Goal: Navigation & Orientation: Go to known website

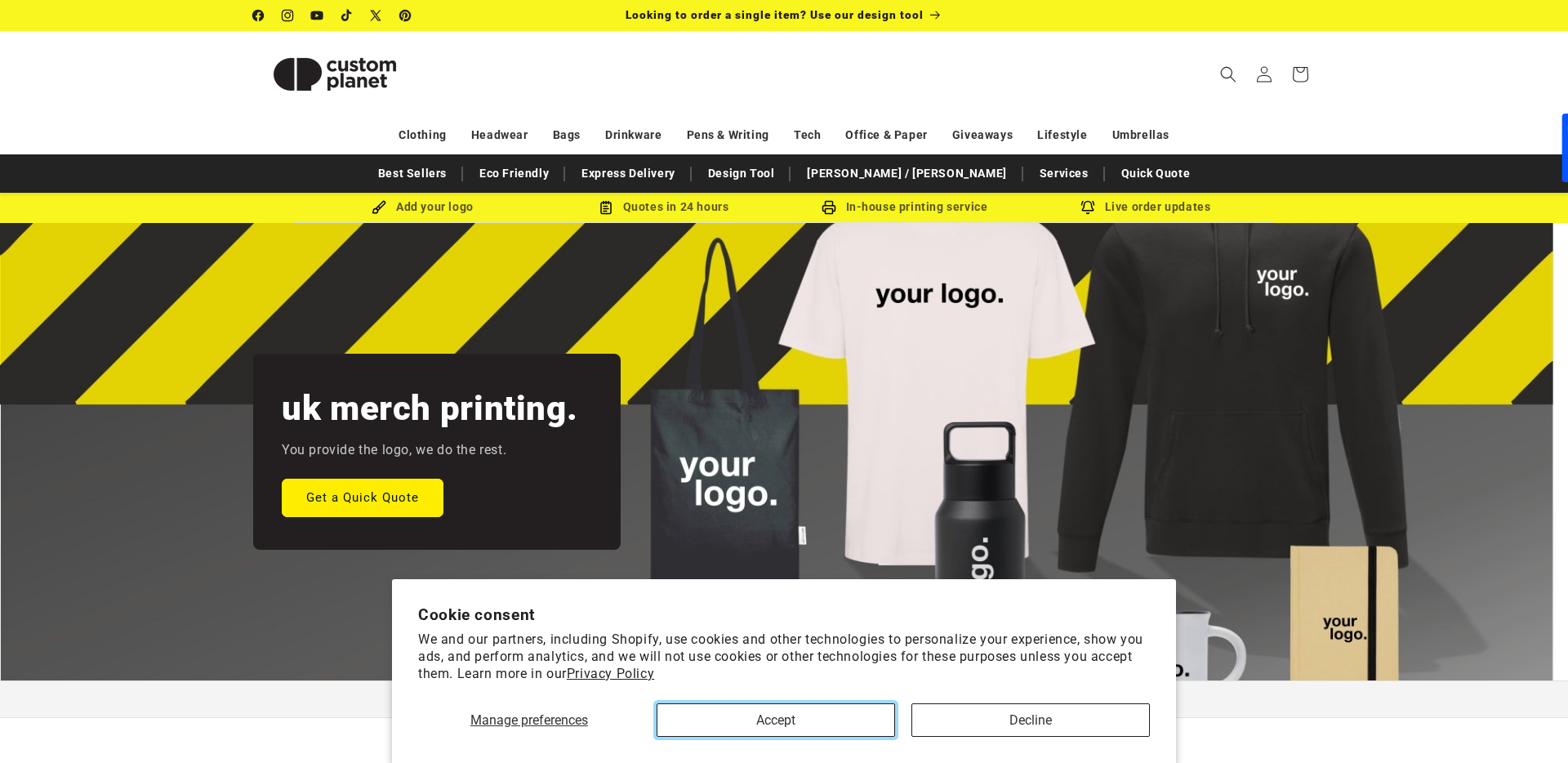
click at [854, 733] on button "Accept" at bounding box center [776, 719] width 238 height 33
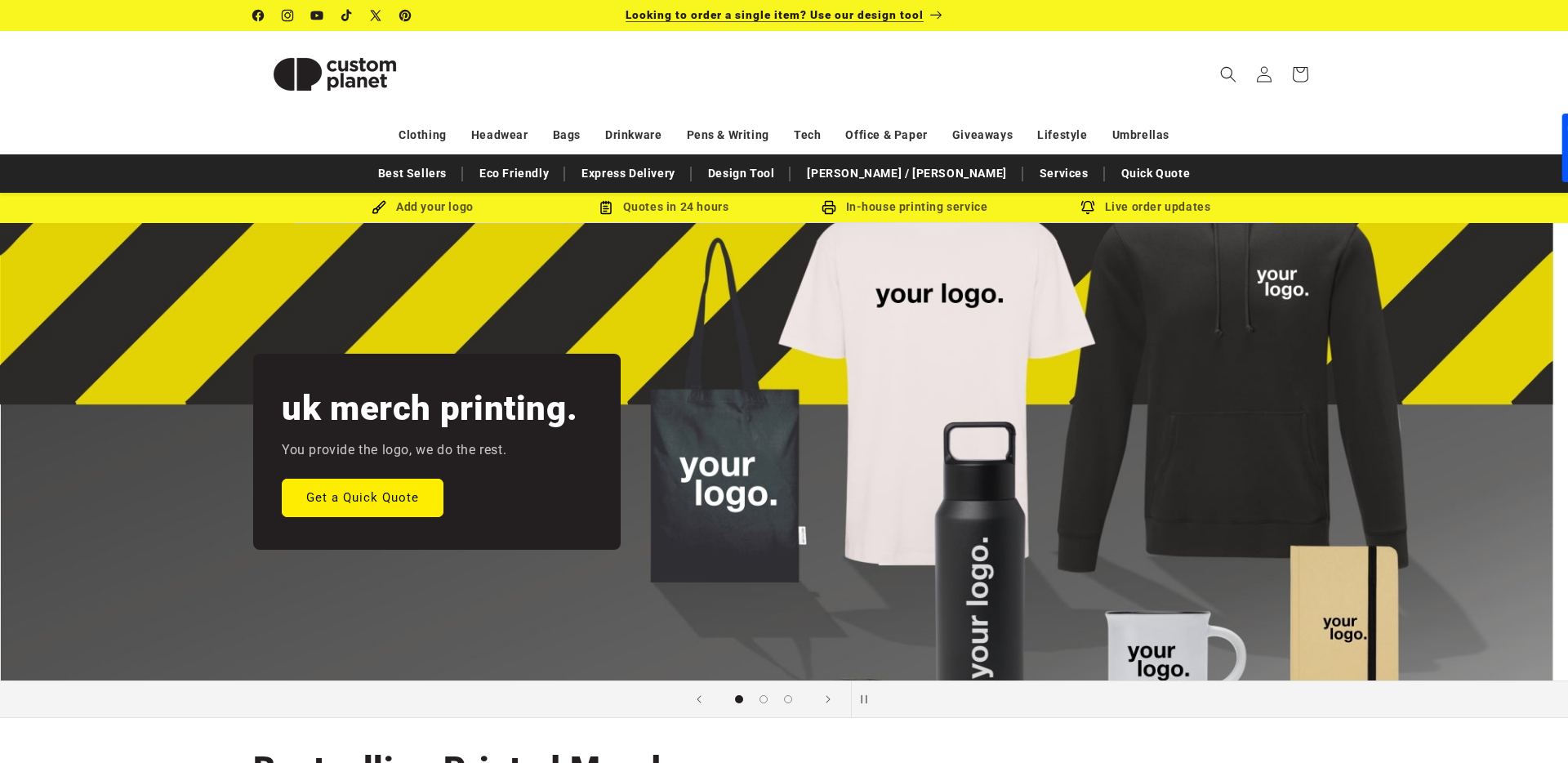
click at [783, 12] on span "Looking to order a single item? Use our design tool" at bounding box center [774, 15] width 298 height 13
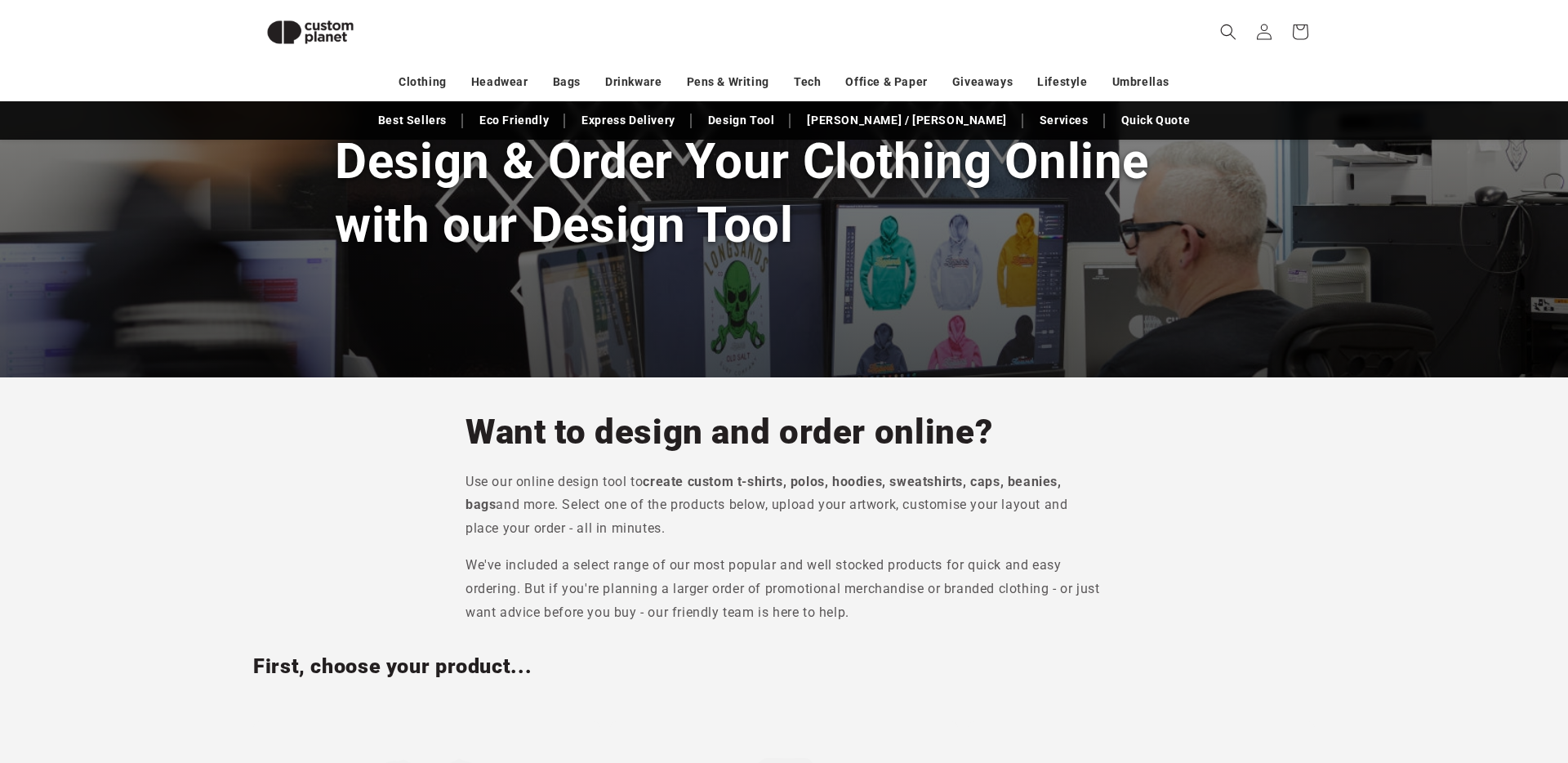
scroll to position [183, 0]
